Goal: Task Accomplishment & Management: Manage account settings

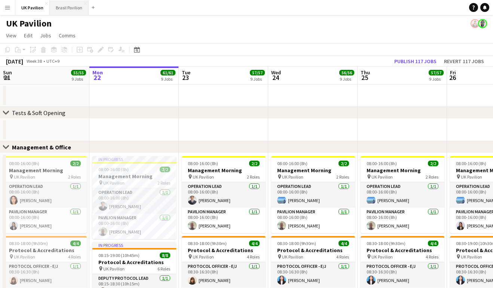
click at [71, 9] on button "Brasil Pavilion Close" at bounding box center [69, 7] width 39 height 15
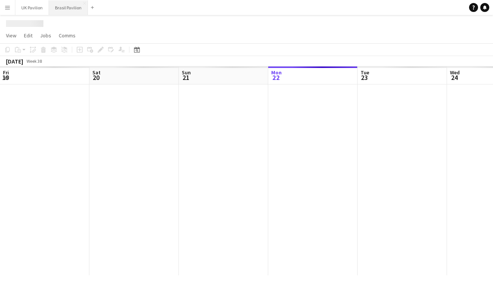
scroll to position [0, 179]
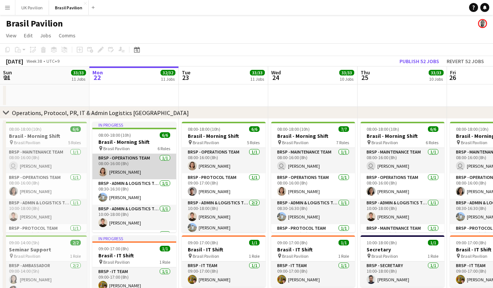
click at [141, 177] on app-card-role "BRSP - Operations Team [DATE] 08:00-16:00 (8h) [PERSON_NAME]" at bounding box center [134, 166] width 84 height 25
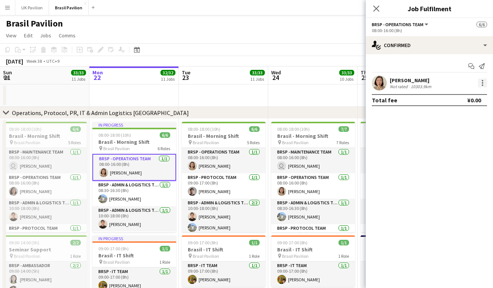
click at [484, 85] on div at bounding box center [482, 83] width 9 height 9
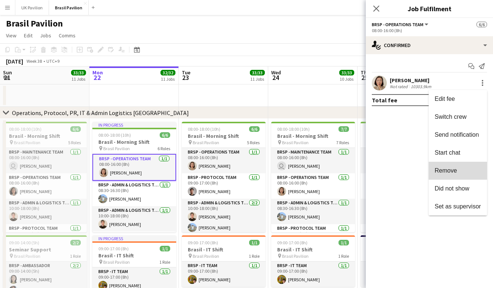
click at [450, 178] on button "Remove" at bounding box center [458, 171] width 58 height 18
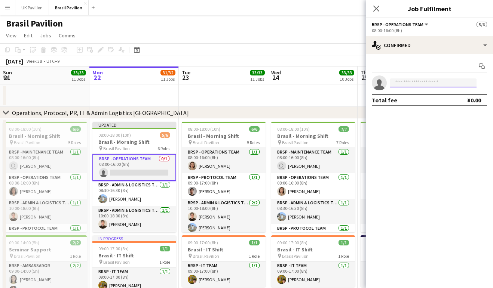
click at [401, 84] on input at bounding box center [433, 83] width 87 height 9
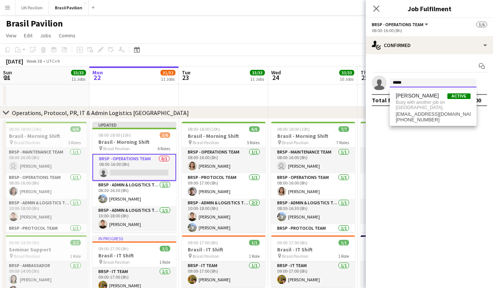
click at [401, 84] on input "*****" at bounding box center [433, 83] width 87 height 9
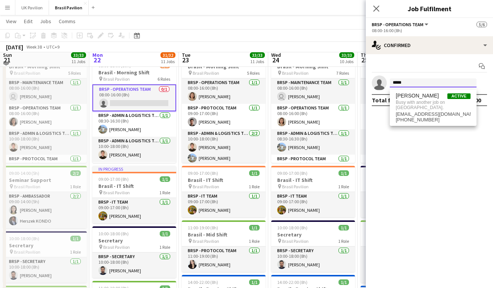
scroll to position [68, 0]
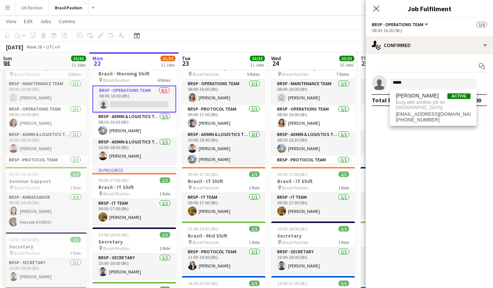
click at [447, 162] on mat-expansion-panel "check Confirmed Start chat single-neutral-actions ***** Total fee ¥0.00" at bounding box center [429, 171] width 127 height 234
click at [410, 87] on input "*****" at bounding box center [433, 83] width 87 height 9
type input "*"
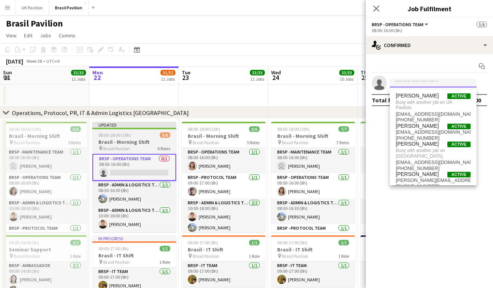
scroll to position [0, 0]
click at [127, 137] on span "08:00-18:00 (10h)" at bounding box center [114, 135] width 33 height 6
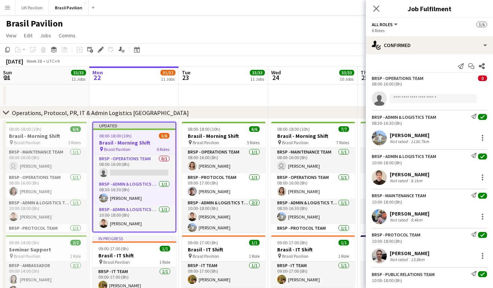
drag, startPoint x: 253, startPoint y: 113, endPoint x: 360, endPoint y: 86, distance: 111.1
click at [264, 113] on div "chevron-right Operations, Protocol, PR, IT & Admin Logistics [GEOGRAPHIC_DATA]" at bounding box center [246, 113] width 493 height 12
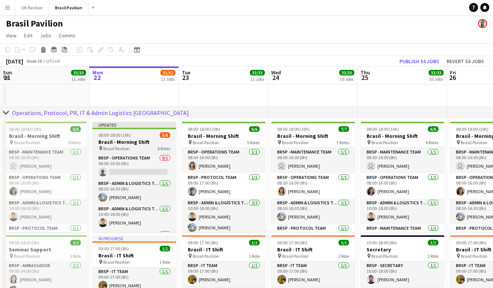
click at [117, 150] on span "Brasil Pavilion" at bounding box center [116, 149] width 27 height 6
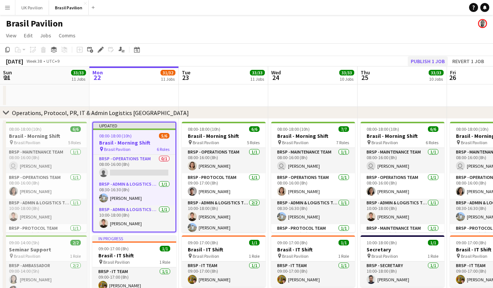
click at [414, 64] on button "Publish 1 job" at bounding box center [428, 61] width 40 height 10
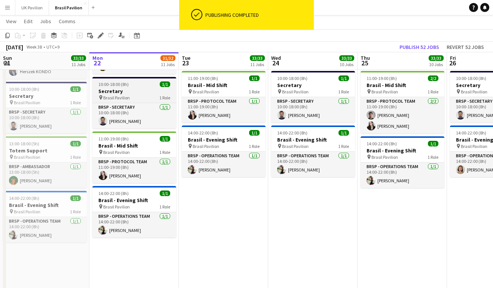
scroll to position [219, 0]
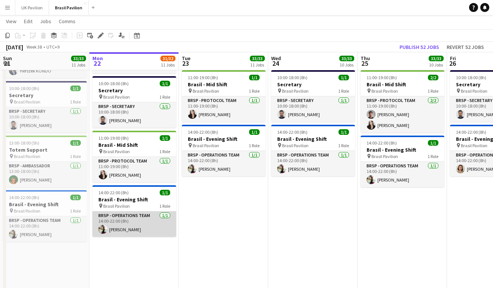
click at [133, 237] on app-card-role "BRSP - Operations Team [DATE] 14:00-22:00 (8h) [PERSON_NAME]" at bounding box center [134, 224] width 84 height 25
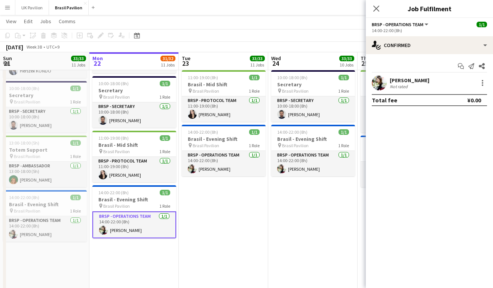
scroll to position [89, 0]
click at [480, 84] on div at bounding box center [482, 83] width 9 height 9
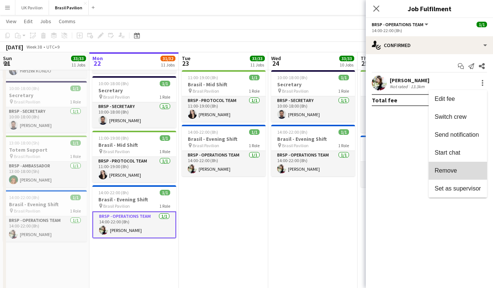
click at [438, 172] on span "Remove" at bounding box center [446, 171] width 22 height 6
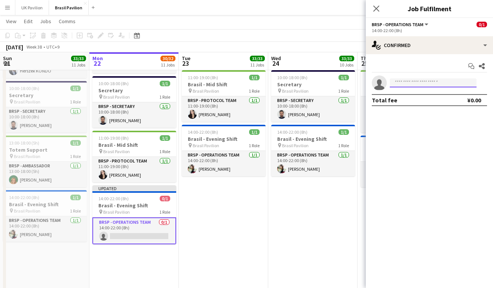
click at [401, 84] on input at bounding box center [433, 83] width 87 height 9
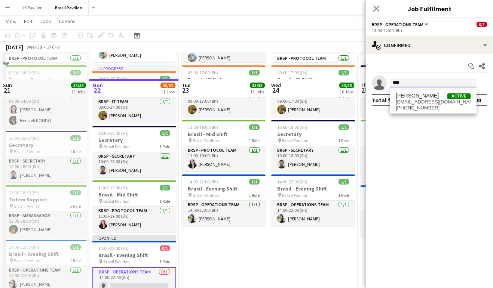
scroll to position [148, 0]
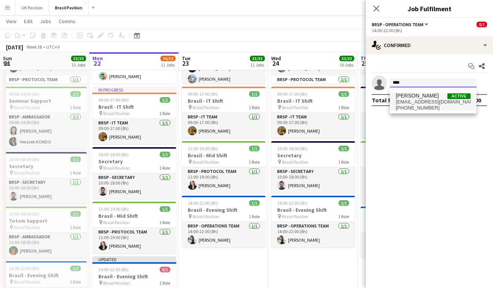
type input "****"
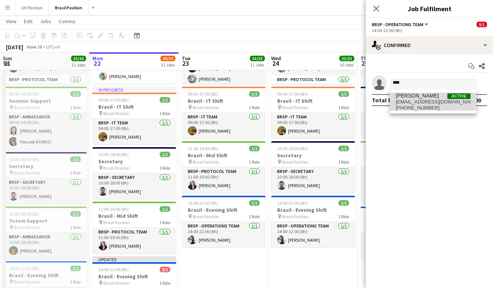
click at [416, 102] on span "[EMAIL_ADDRESS][DOMAIN_NAME]" at bounding box center [433, 102] width 75 height 6
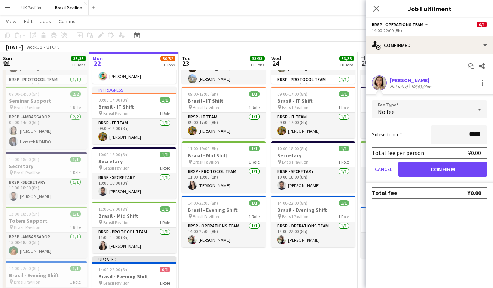
click at [426, 175] on button "Confirm" at bounding box center [442, 169] width 89 height 15
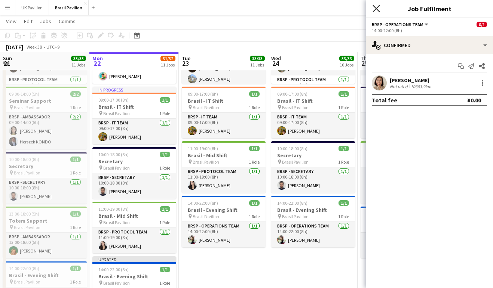
click at [376, 7] on icon "Close pop-in" at bounding box center [376, 8] width 7 height 7
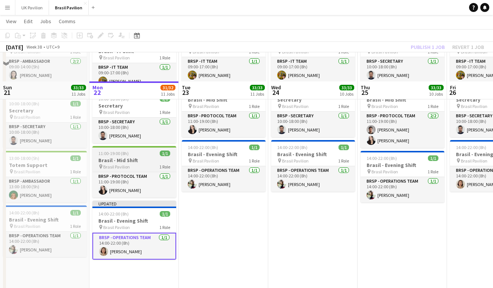
scroll to position [260, 0]
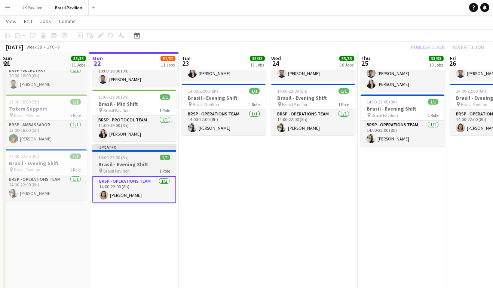
click at [136, 168] on h3 "Brasil - Evening Shift" at bounding box center [134, 164] width 84 height 7
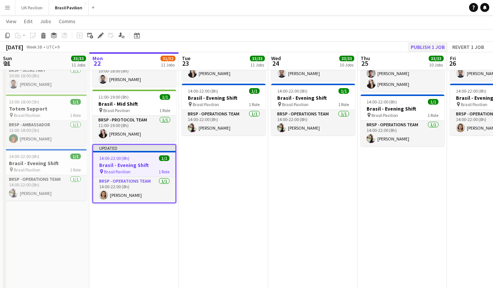
click at [422, 45] on button "Publish 1 job" at bounding box center [428, 47] width 40 height 10
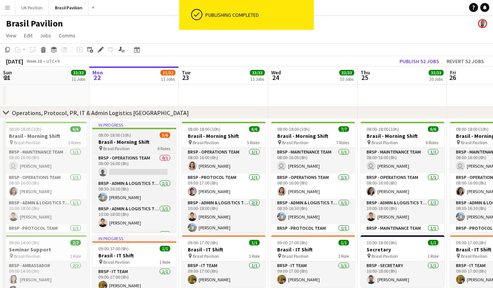
scroll to position [0, 0]
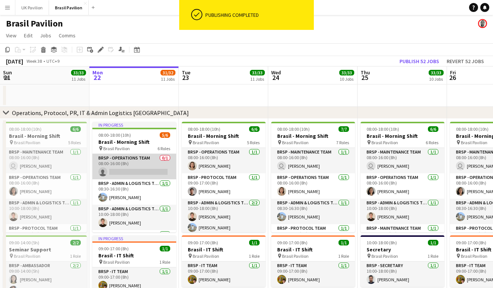
click at [128, 177] on app-card-role "BRSP - Operations Team 0/1 08:00-16:00 (8h) single-neutral-actions" at bounding box center [134, 166] width 84 height 25
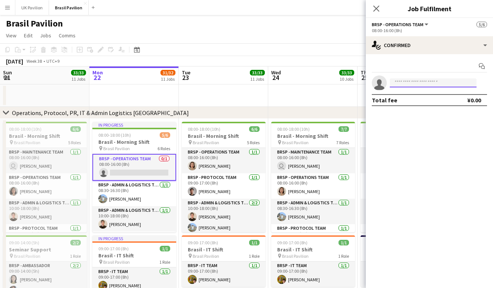
click at [398, 85] on input at bounding box center [433, 83] width 87 height 9
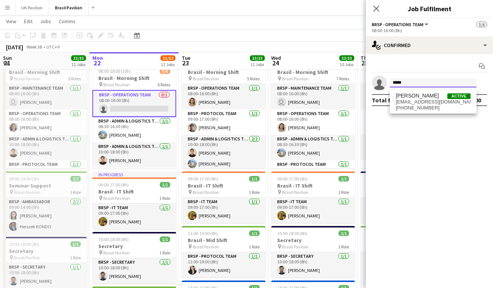
scroll to position [64, 0]
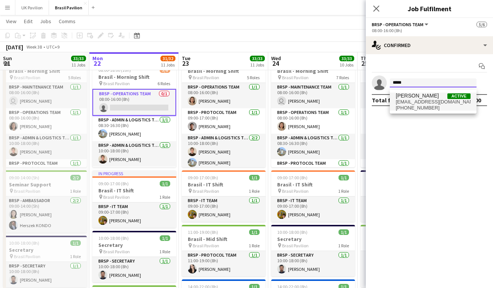
type input "*****"
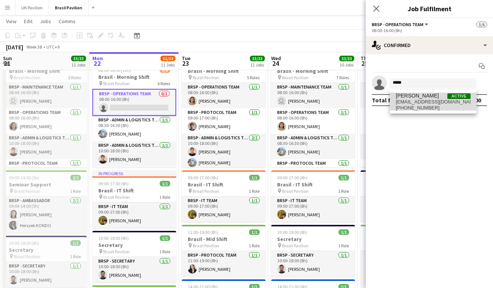
click at [427, 102] on span "[EMAIL_ADDRESS][DOMAIN_NAME]" at bounding box center [433, 102] width 75 height 6
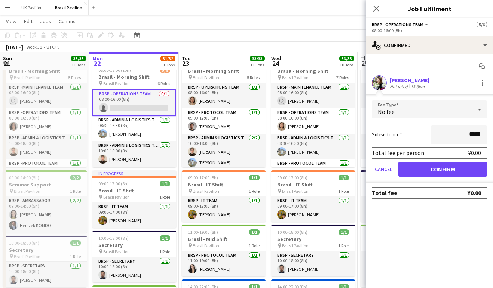
click at [427, 172] on button "Confirm" at bounding box center [442, 169] width 89 height 15
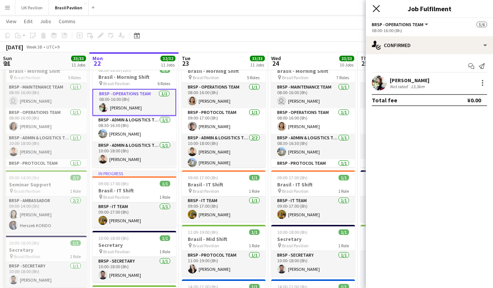
click at [376, 9] on icon at bounding box center [376, 8] width 7 height 7
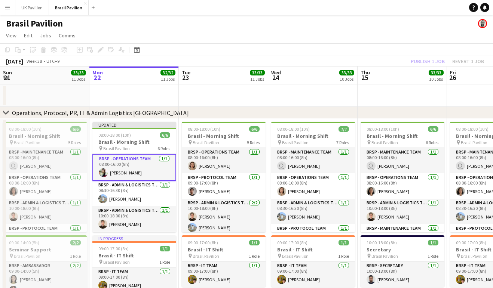
scroll to position [0, 0]
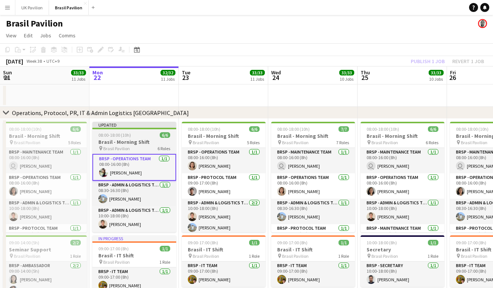
click at [119, 138] on span "08:00-18:00 (10h)" at bounding box center [114, 135] width 33 height 6
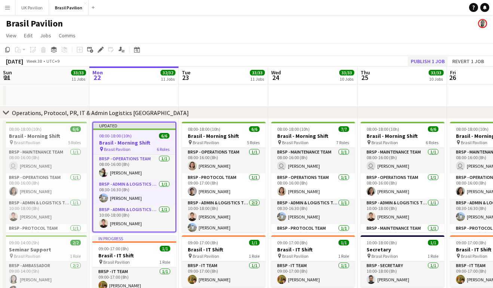
click at [411, 64] on button "Publish 1 job" at bounding box center [428, 61] width 40 height 10
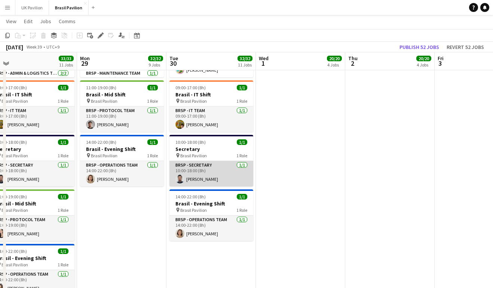
scroll to position [159, 0]
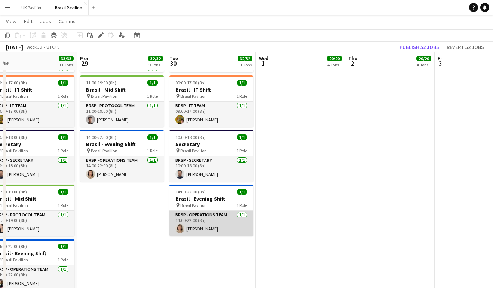
click at [217, 236] on app-card-role "BRSP - Operations Team [DATE] 14:00-22:00 (8h) [PERSON_NAME]" at bounding box center [211, 223] width 84 height 25
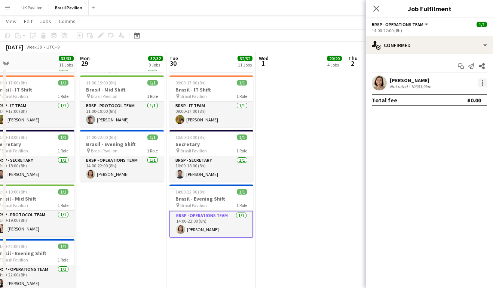
click at [482, 82] on div at bounding box center [482, 80] width 1 height 1
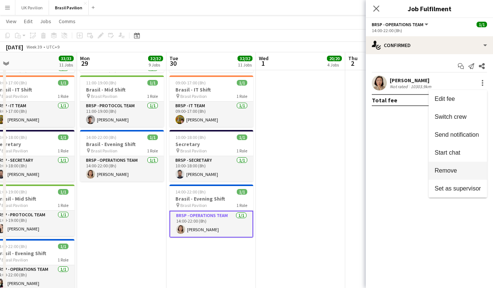
click at [437, 169] on span "Remove" at bounding box center [446, 171] width 22 height 6
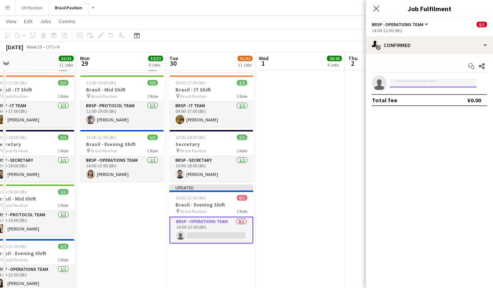
click at [405, 85] on input at bounding box center [433, 83] width 87 height 9
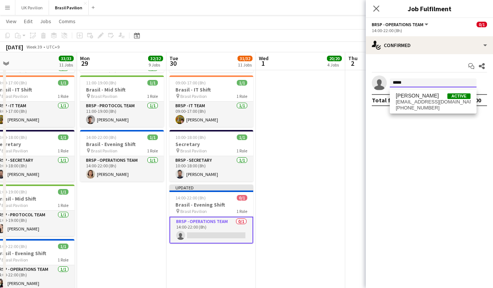
type input "*****"
click at [409, 193] on mat-expansion-panel "check Confirmed Start chat Share single-neutral-actions ***** Total fee ¥0.00" at bounding box center [429, 171] width 127 height 234
click at [409, 85] on input "*****" at bounding box center [433, 83] width 87 height 9
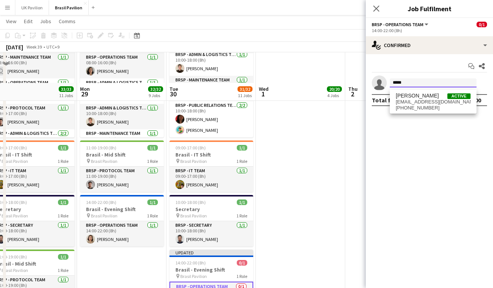
scroll to position [87, 0]
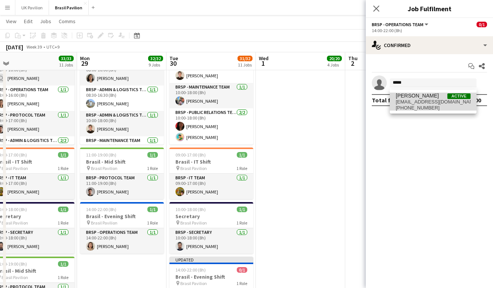
click at [414, 99] on span "[PERSON_NAME]" at bounding box center [417, 96] width 43 height 6
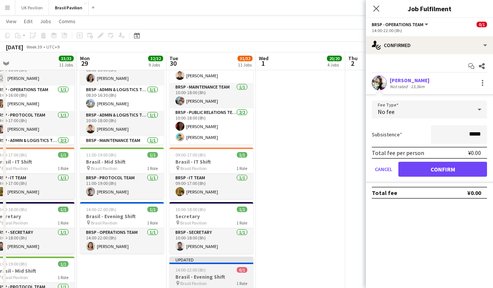
click at [206, 273] on span "14:00-22:00 (8h)" at bounding box center [190, 271] width 30 height 6
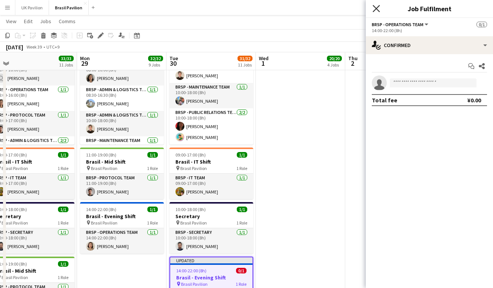
click at [376, 10] on icon "Close pop-in" at bounding box center [376, 8] width 7 height 7
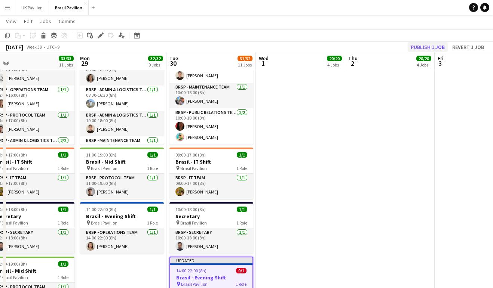
click at [415, 45] on button "Publish 1 job" at bounding box center [428, 47] width 40 height 10
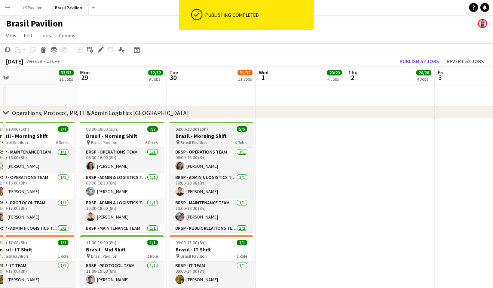
scroll to position [0, 0]
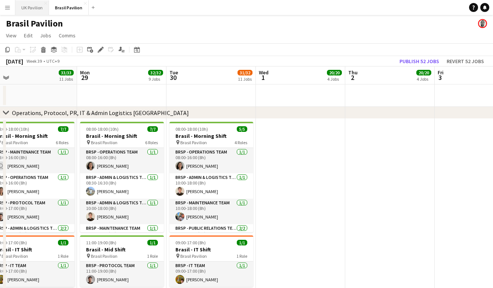
click at [39, 9] on button "UK Pavilion Close" at bounding box center [32, 7] width 34 height 15
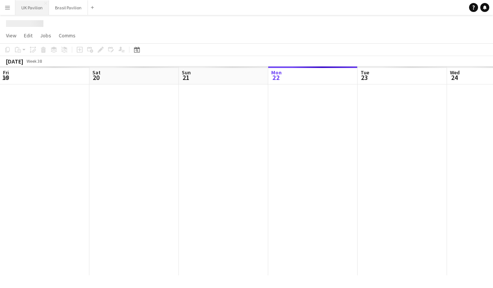
scroll to position [0, 179]
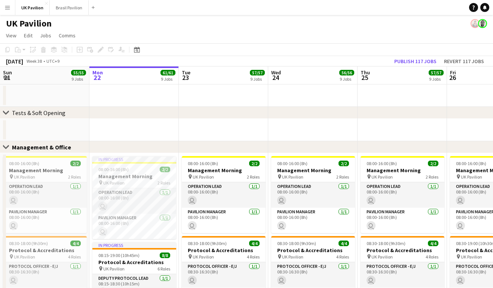
click at [9, 6] on app-icon "Menu" at bounding box center [7, 7] width 6 height 6
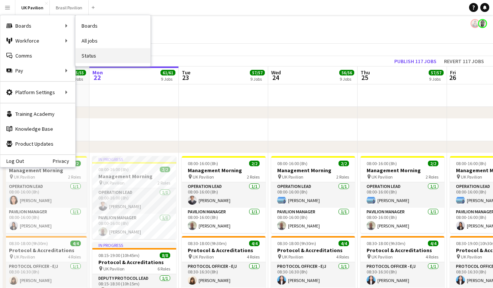
click at [97, 51] on link "Status" at bounding box center [113, 55] width 75 height 15
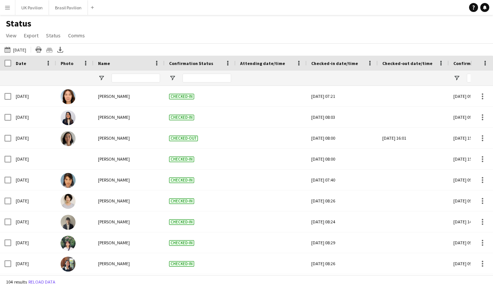
type input "**********"
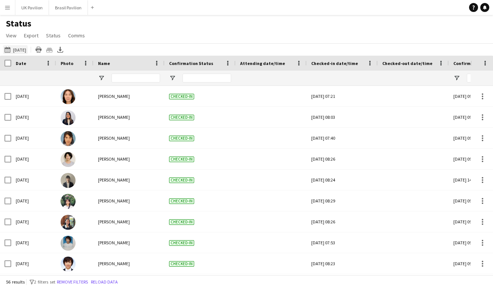
click at [28, 53] on button "[DATE] to [DATE] [DATE]" at bounding box center [15, 49] width 25 height 9
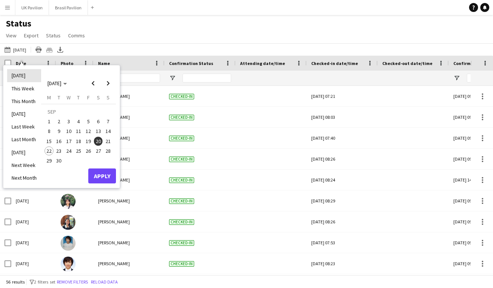
click at [18, 76] on li "[DATE]" at bounding box center [24, 75] width 34 height 13
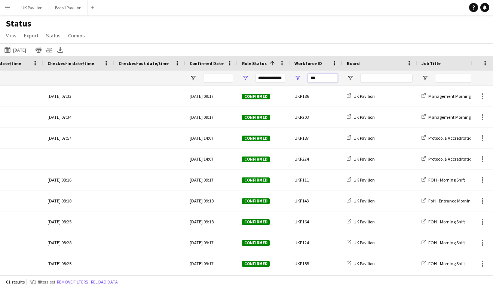
click at [323, 83] on input "***" at bounding box center [323, 78] width 30 height 9
type input "*"
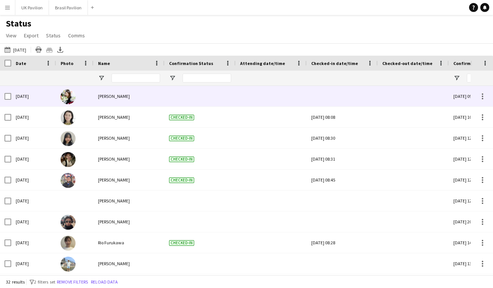
type input "****"
click at [336, 100] on div at bounding box center [342, 96] width 62 height 21
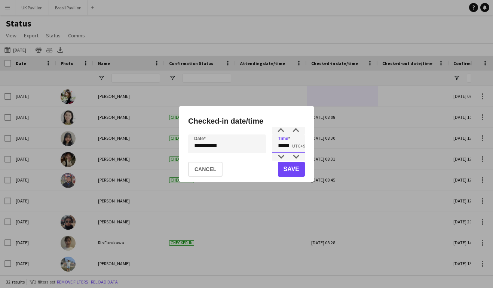
drag, startPoint x: 298, startPoint y: 149, endPoint x: 271, endPoint y: 151, distance: 27.4
click at [271, 151] on div "**********" at bounding box center [246, 144] width 117 height 19
type input "*****"
click at [291, 172] on button "Save" at bounding box center [291, 169] width 27 height 15
